Goal: Information Seeking & Learning: Understand process/instructions

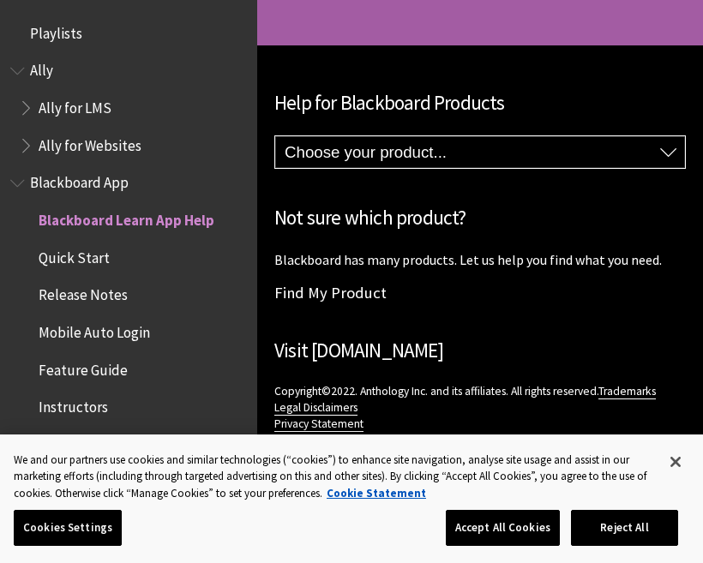
scroll to position [177, 0]
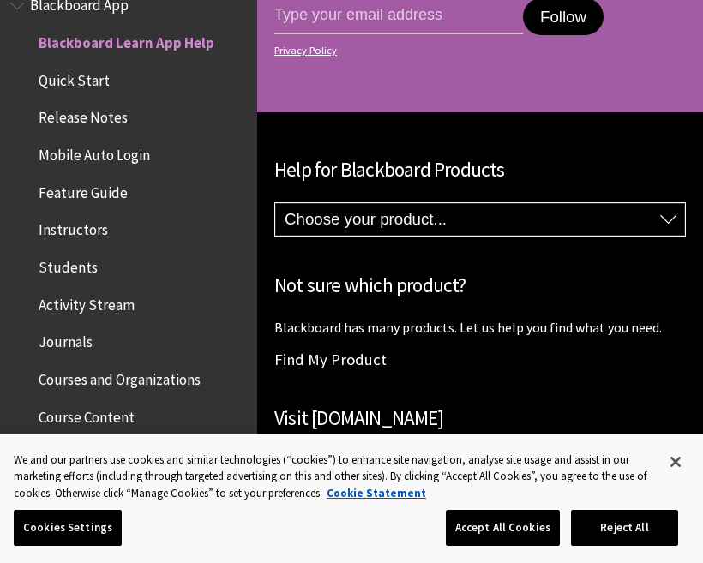
click at [201, 66] on span "Quick Start" at bounding box center [133, 80] width 228 height 29
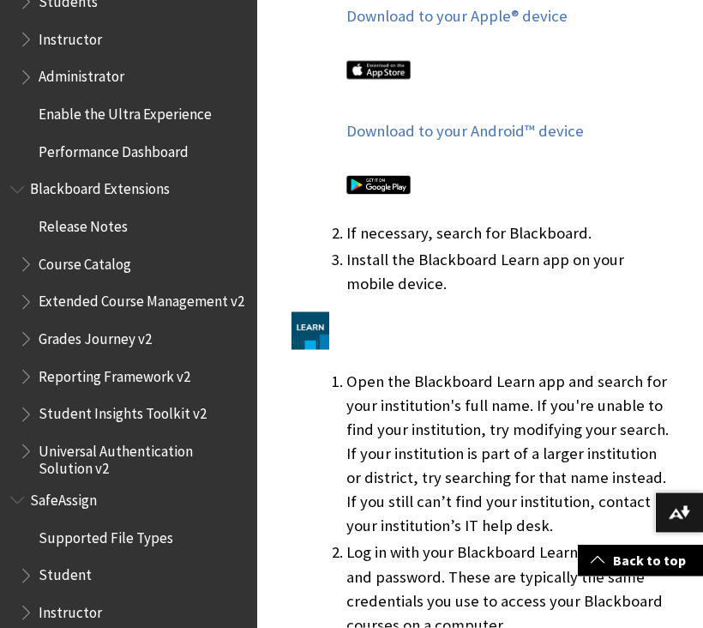
scroll to position [1343, 0]
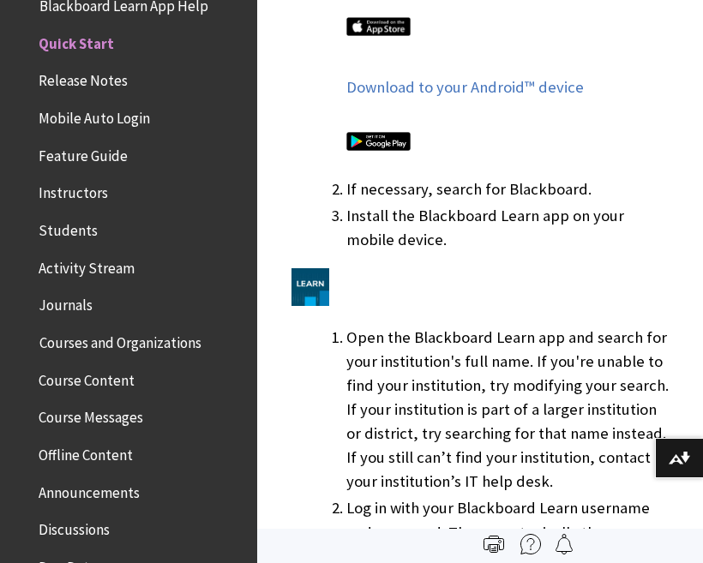
scroll to position [1385, 0]
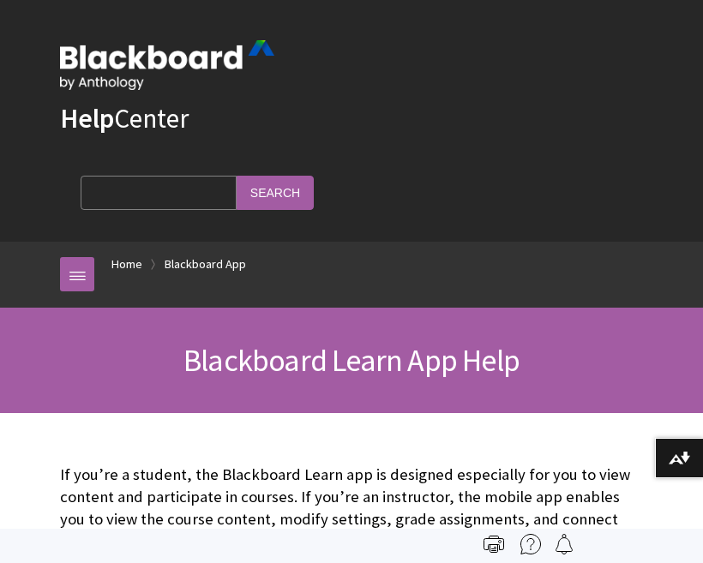
scroll to position [177, 0]
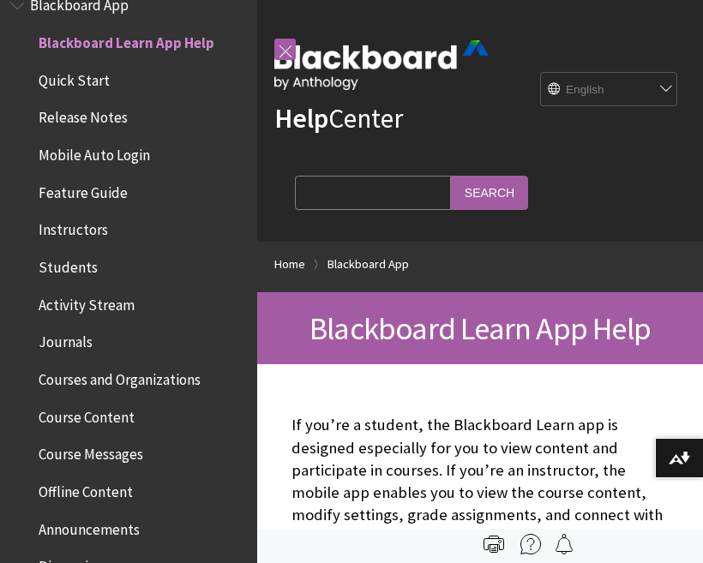
click at [124, 265] on span "Students" at bounding box center [133, 267] width 228 height 29
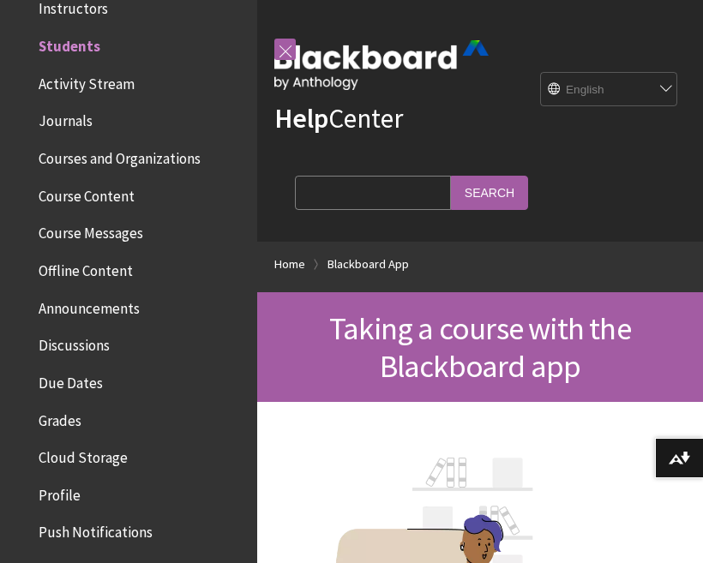
click at [363, 176] on input "Search Query" at bounding box center [373, 192] width 156 height 33
type input "log in"
click at [464, 186] on input "Search" at bounding box center [489, 192] width 77 height 33
click at [451, 182] on input "Search" at bounding box center [489, 192] width 77 height 33
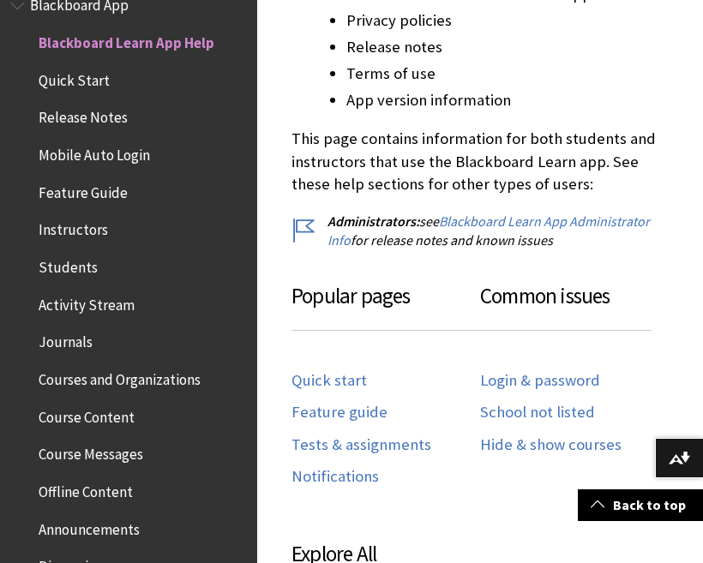
scroll to position [789, 0]
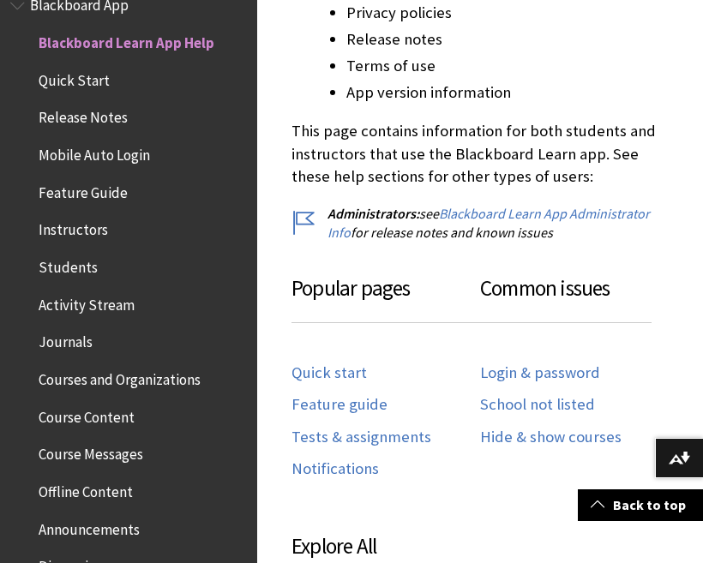
click at [550, 373] on link "Login & password" at bounding box center [540, 374] width 120 height 20
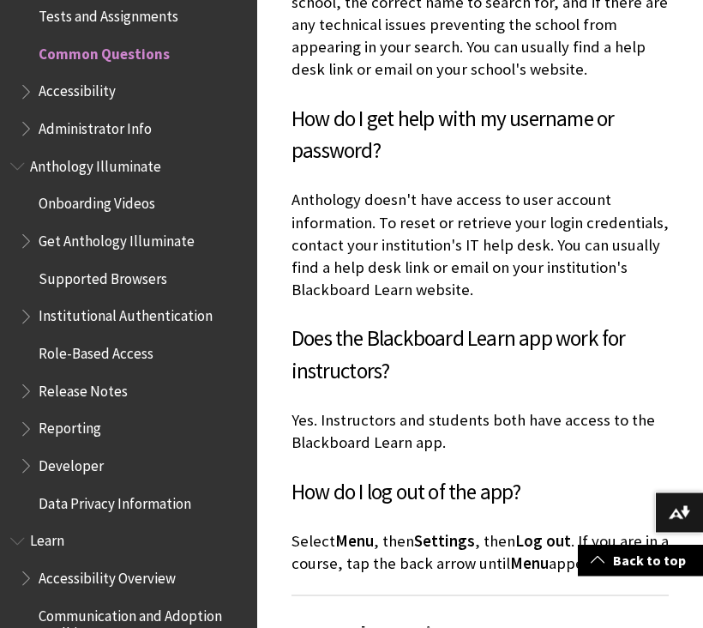
scroll to position [1478, 0]
